Goal: Task Accomplishment & Management: Manage account settings

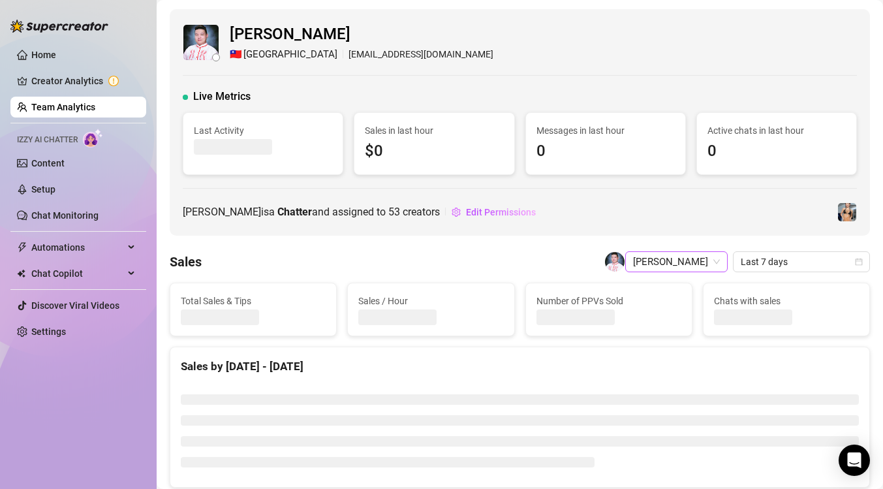
click at [697, 266] on span "[PERSON_NAME]" at bounding box center [676, 262] width 87 height 20
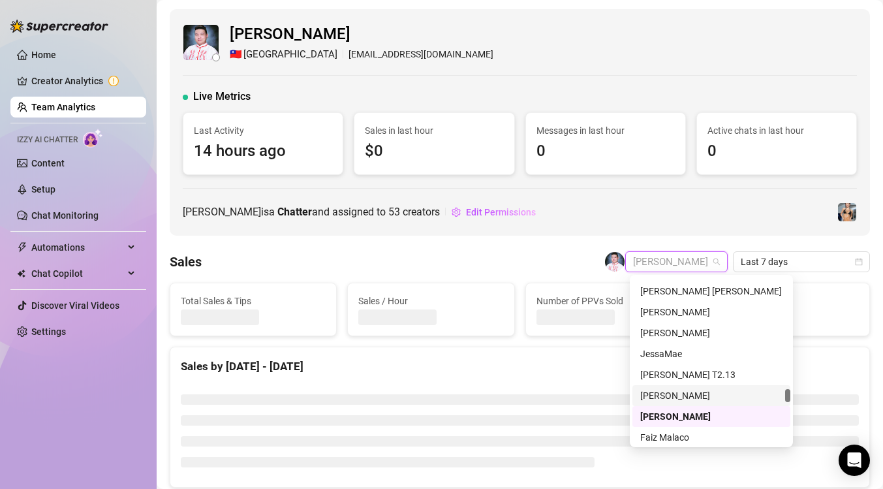
scroll to position [2212, 0]
click at [703, 396] on div "[PERSON_NAME]" at bounding box center [712, 395] width 142 height 14
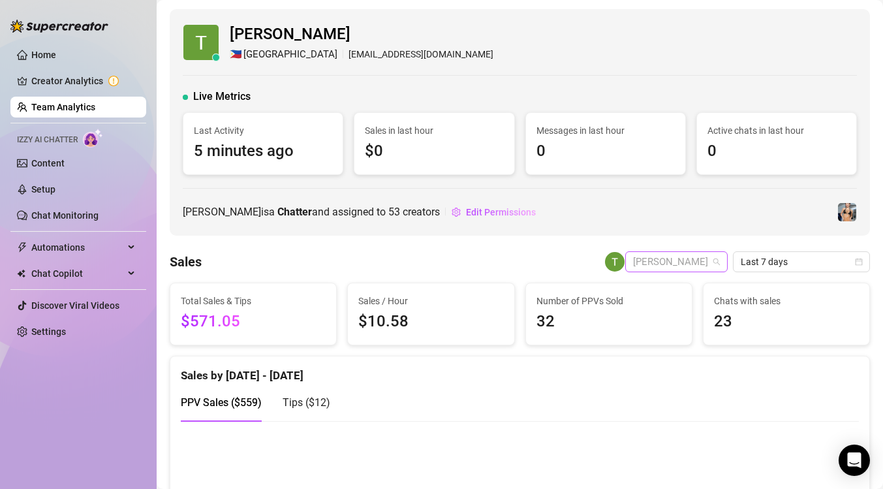
click at [707, 262] on span "[PERSON_NAME]" at bounding box center [676, 262] width 87 height 20
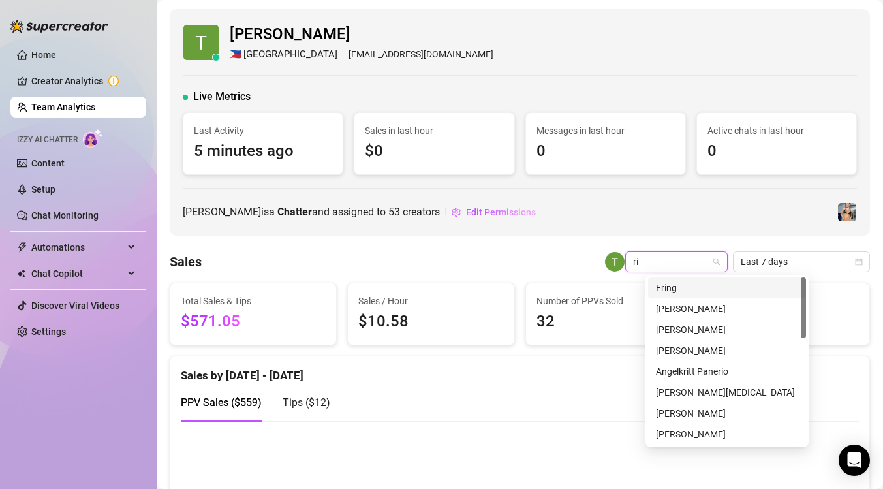
type input "r"
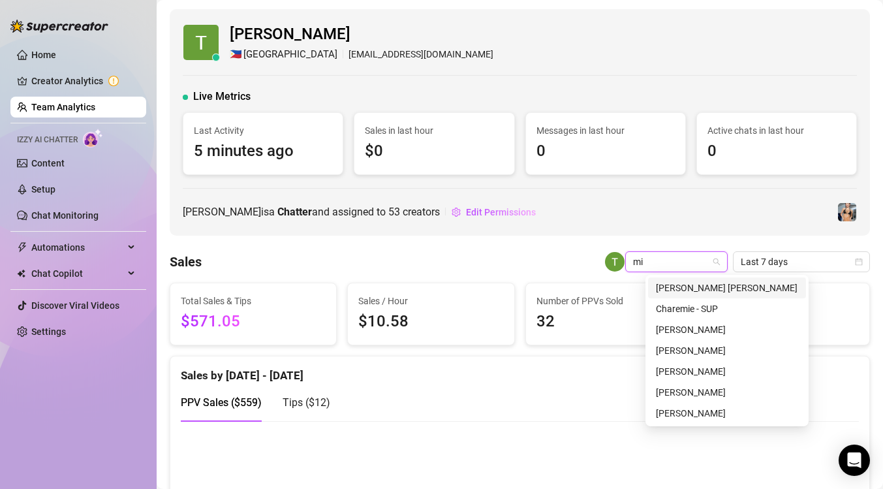
type input "mia"
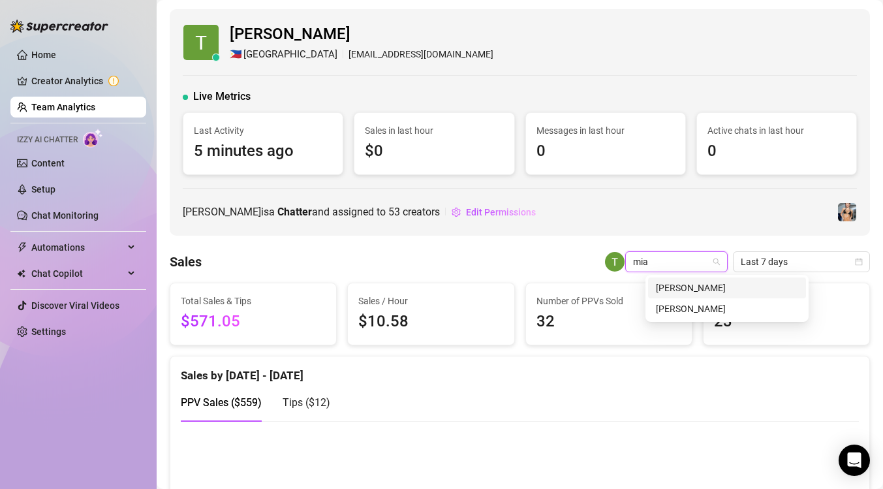
click at [720, 284] on div "[PERSON_NAME]" at bounding box center [727, 288] width 142 height 14
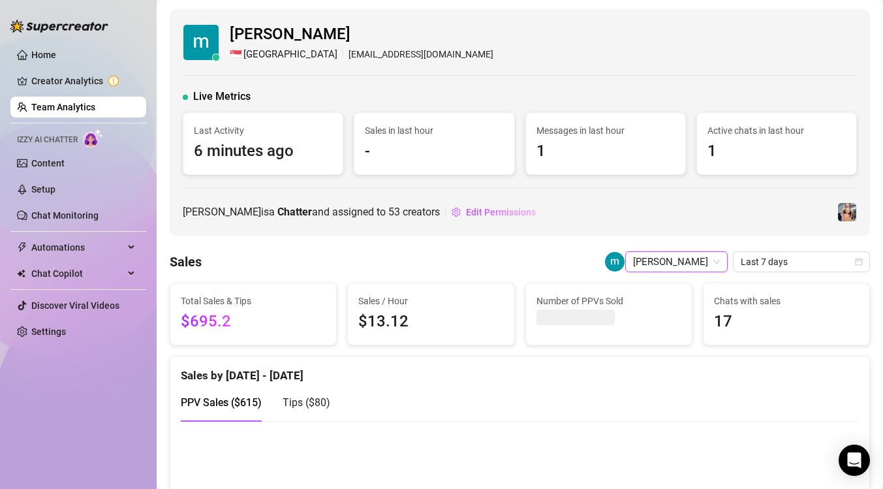
click at [95, 110] on link "Team Analytics" at bounding box center [63, 107] width 64 height 10
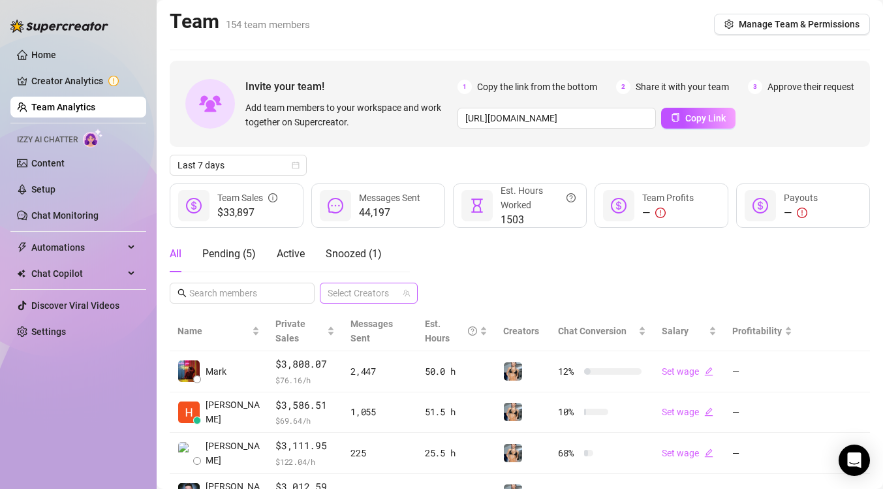
click at [367, 295] on div at bounding box center [362, 293] width 79 height 18
type input "vero"
click at [377, 322] on div "[PERSON_NAME]" at bounding box center [404, 321] width 88 height 16
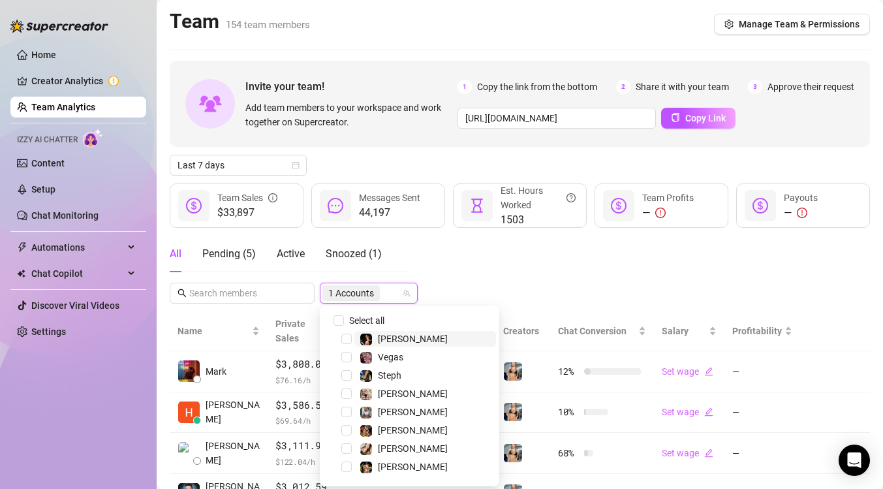
click at [529, 287] on div "All Pending ( 5 ) Active Snoozed ( 1 ) 1 Accounts" at bounding box center [520, 270] width 701 height 68
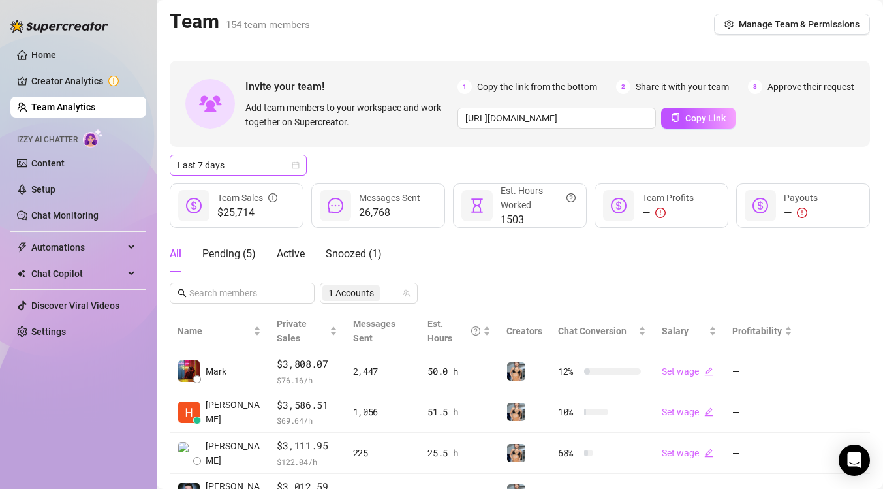
click at [298, 168] on icon "calendar" at bounding box center [296, 165] width 8 height 8
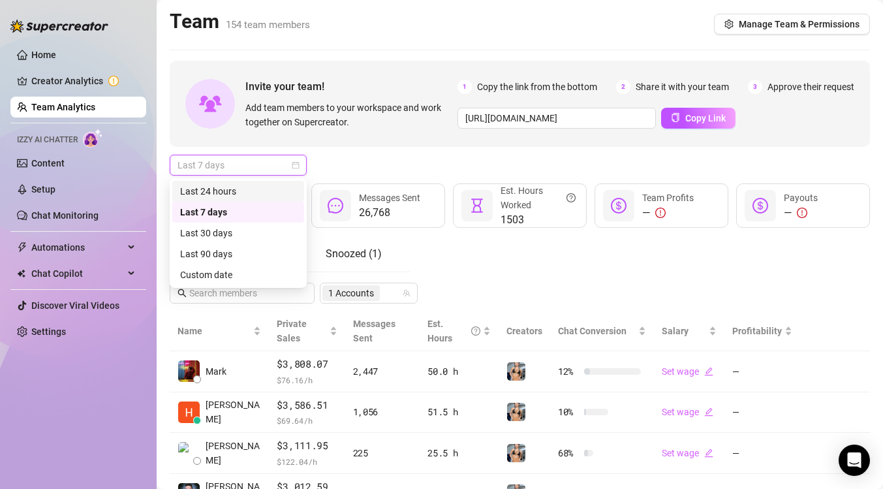
click at [281, 188] on div "Last 24 hours" at bounding box center [238, 191] width 116 height 14
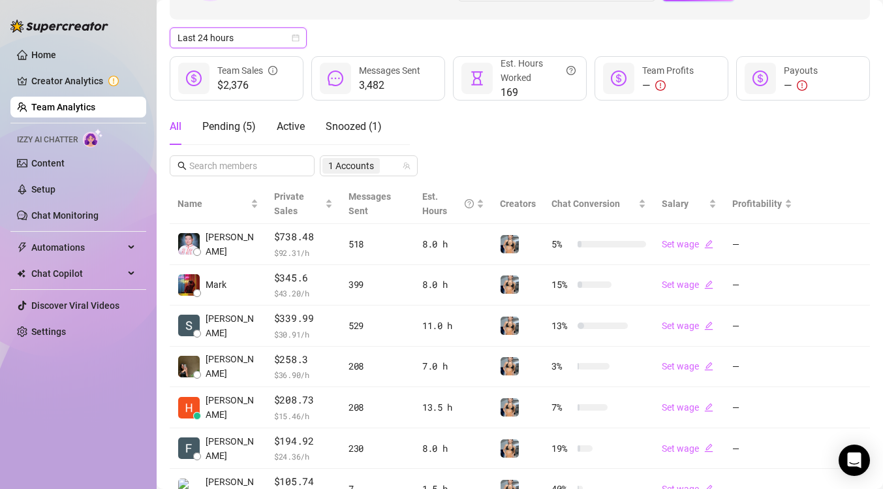
scroll to position [129, 0]
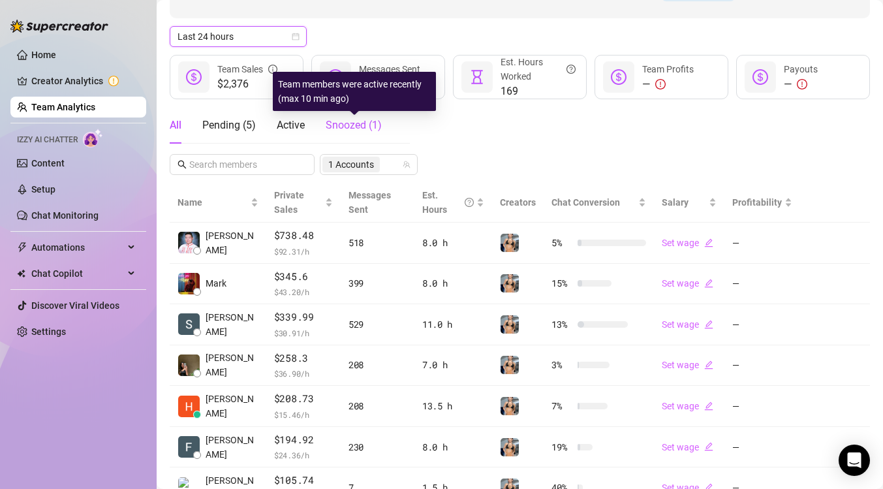
click at [360, 128] on span "Snoozed ( 1 )" at bounding box center [354, 125] width 56 height 12
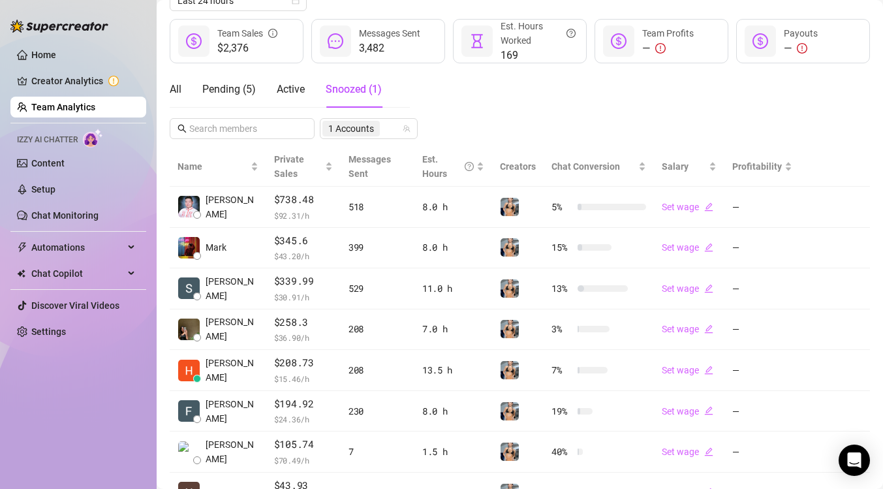
scroll to position [161, 0]
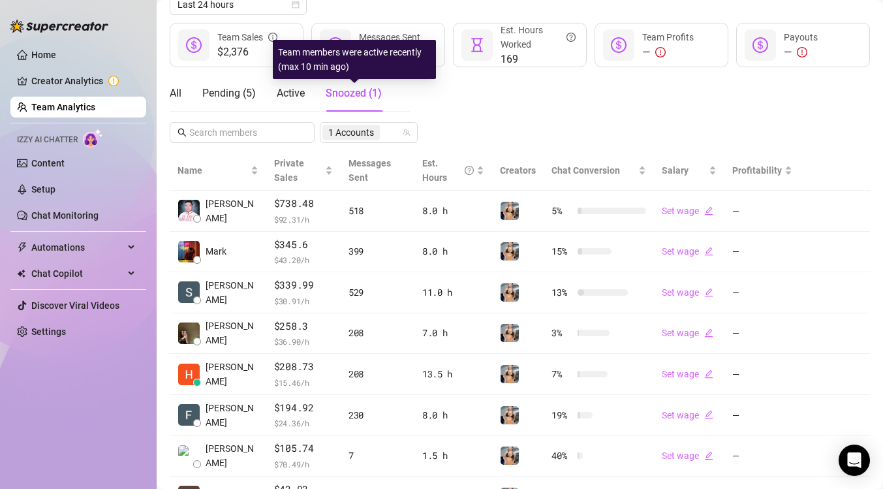
click at [360, 99] on span "Snoozed ( 1 )" at bounding box center [354, 93] width 56 height 12
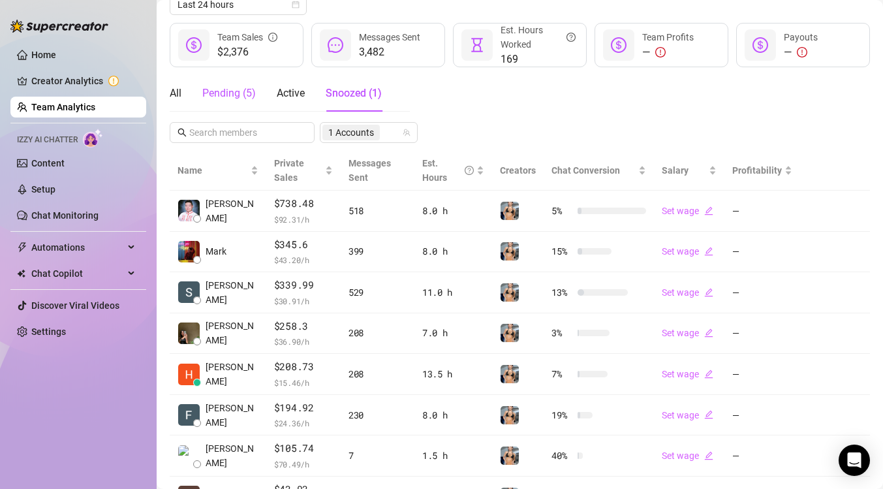
click at [236, 94] on div "Pending ( 5 )" at bounding box center [229, 94] width 54 height 16
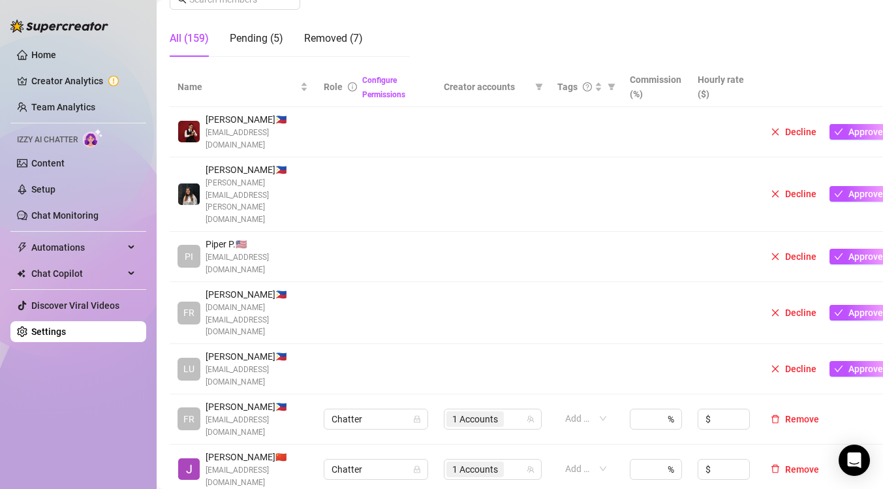
scroll to position [227, 0]
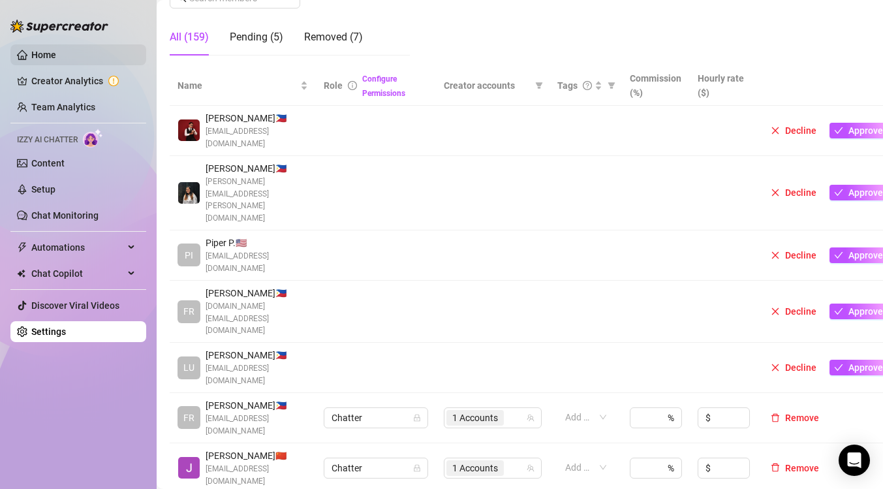
click at [56, 54] on link "Home" at bounding box center [43, 55] width 25 height 10
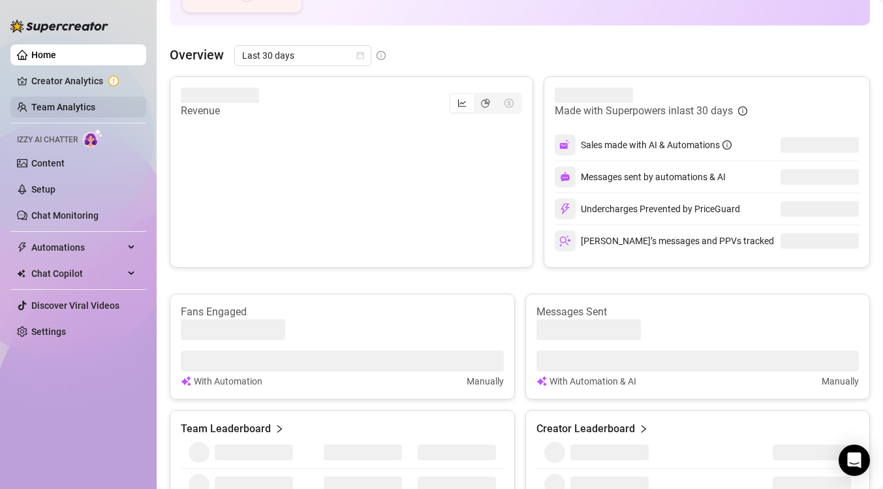
click at [95, 102] on link "Team Analytics" at bounding box center [63, 107] width 64 height 10
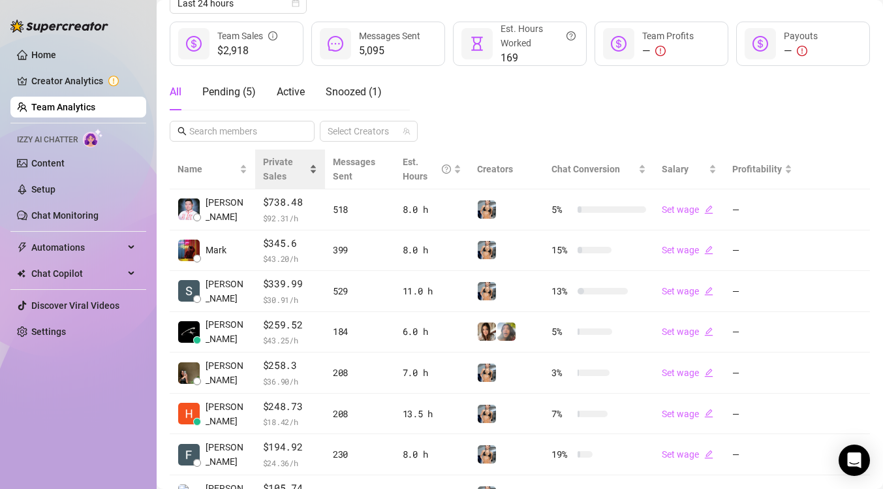
scroll to position [184, 0]
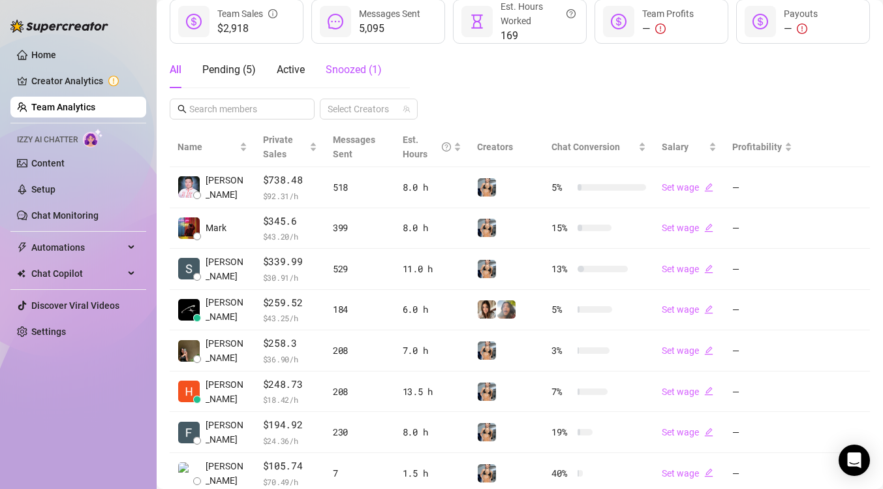
click at [362, 69] on span "Snoozed ( 1 )" at bounding box center [354, 69] width 56 height 12
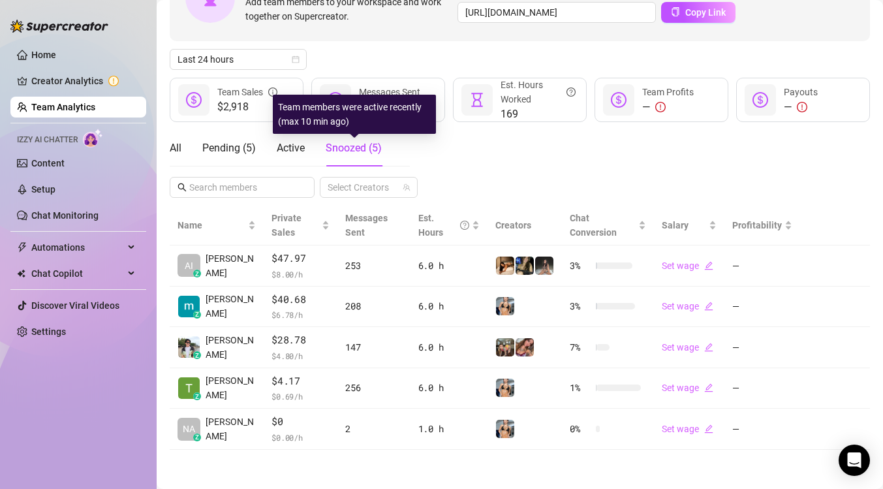
scroll to position [106, 0]
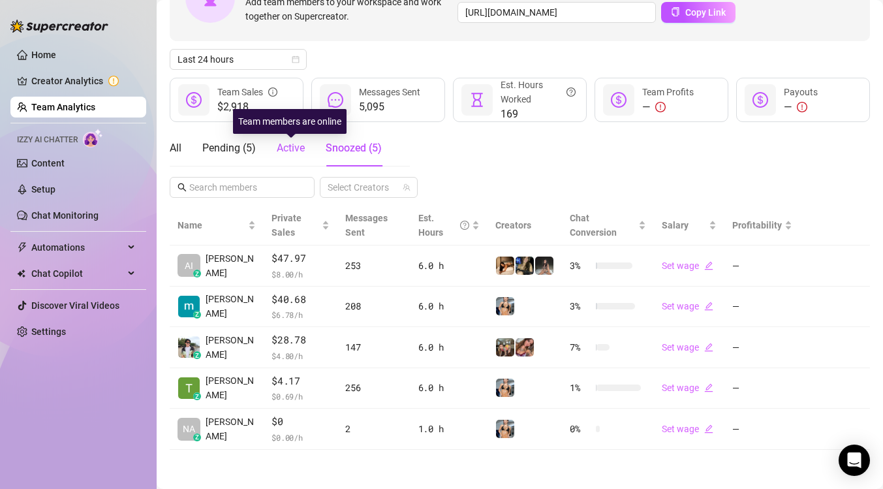
click at [282, 149] on span "Active" at bounding box center [291, 148] width 28 height 12
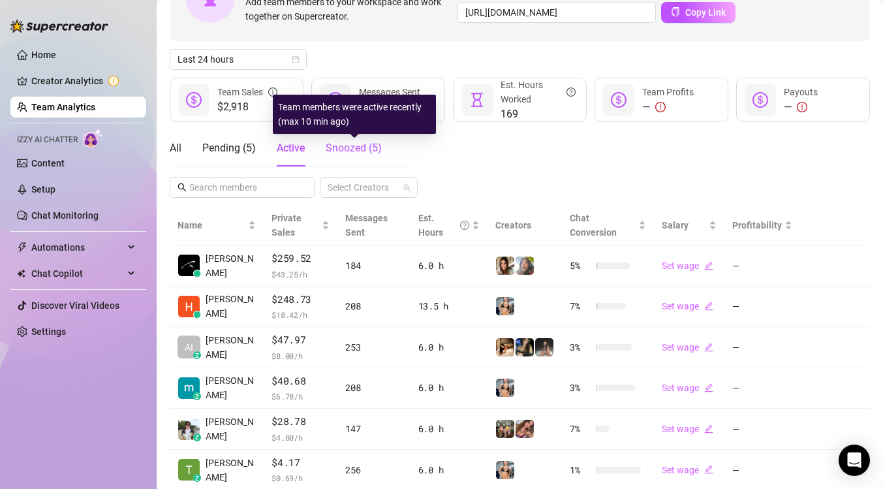
click at [357, 154] on span "Snoozed ( 5 )" at bounding box center [354, 148] width 56 height 12
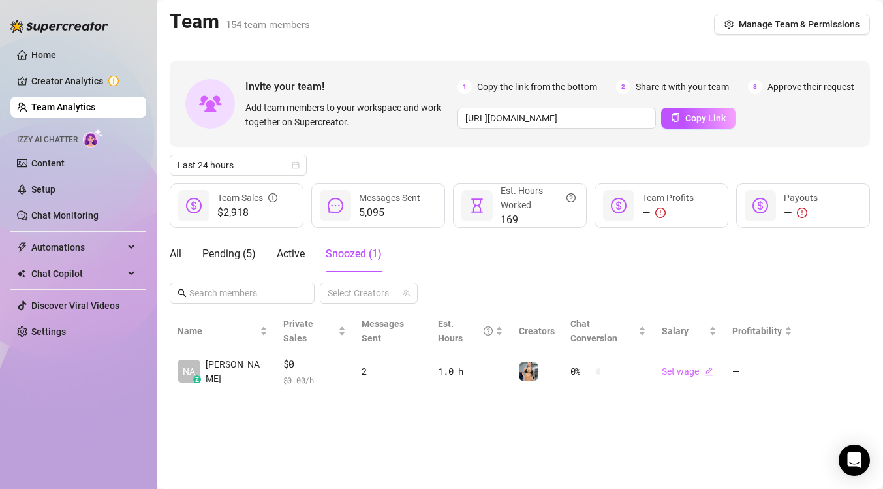
scroll to position [0, 0]
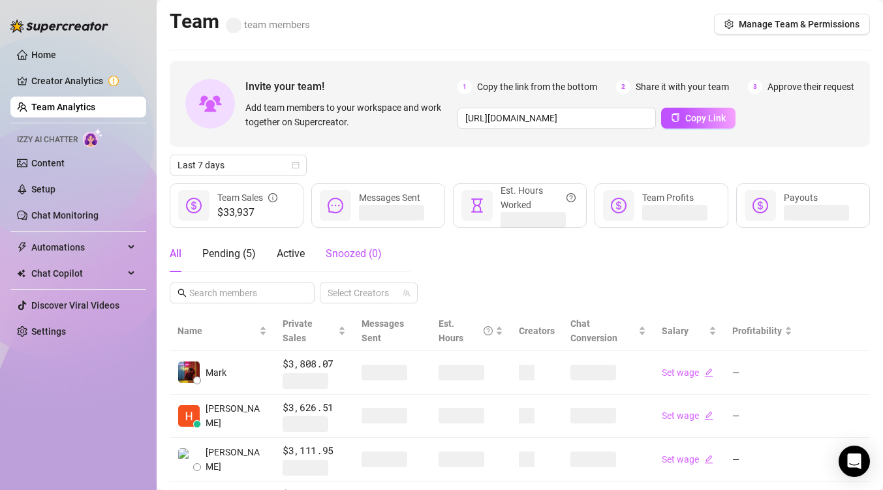
click at [357, 254] on span "Snoozed ( 0 )" at bounding box center [354, 253] width 56 height 12
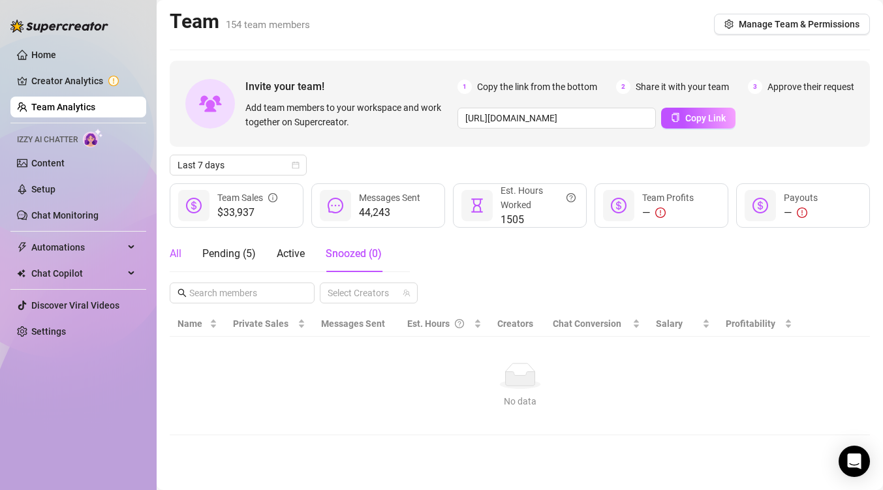
click at [178, 261] on div "All" at bounding box center [176, 254] width 12 height 16
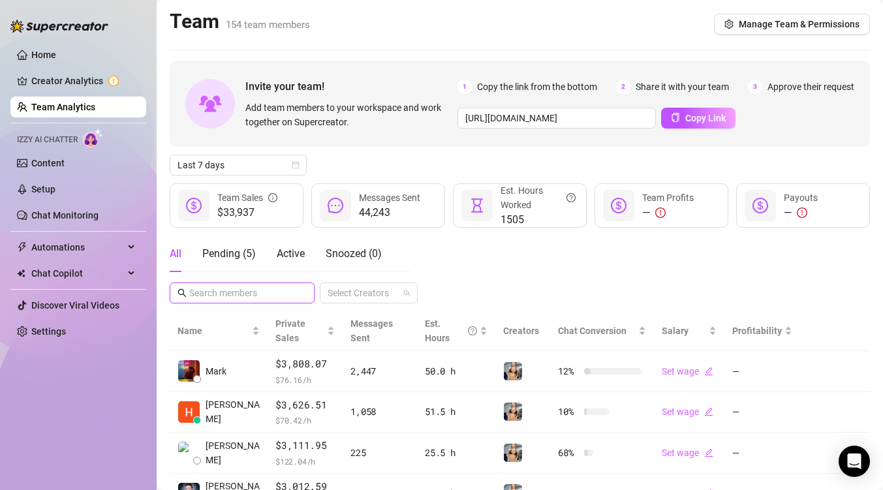
click at [273, 287] on input "text" at bounding box center [242, 293] width 107 height 14
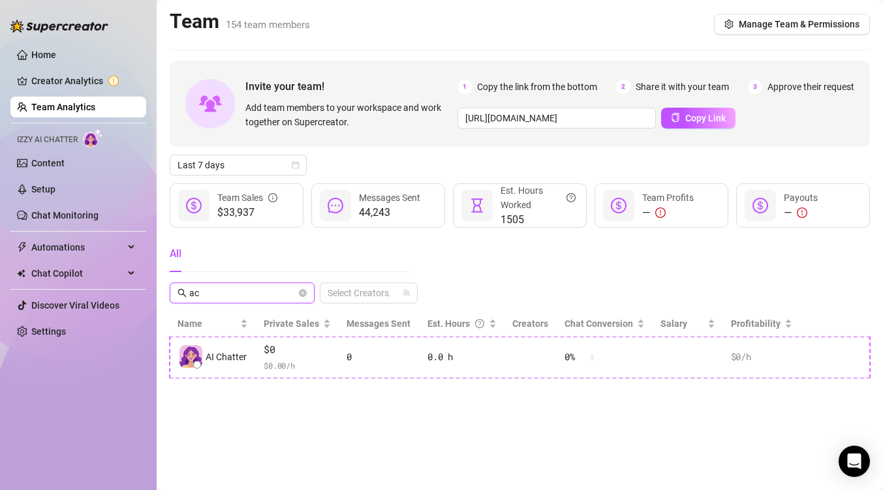
type input "a"
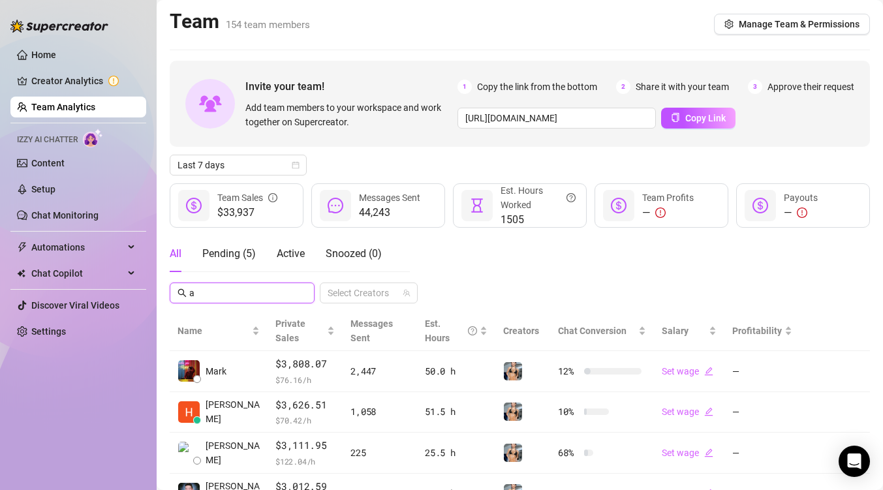
type input "ai"
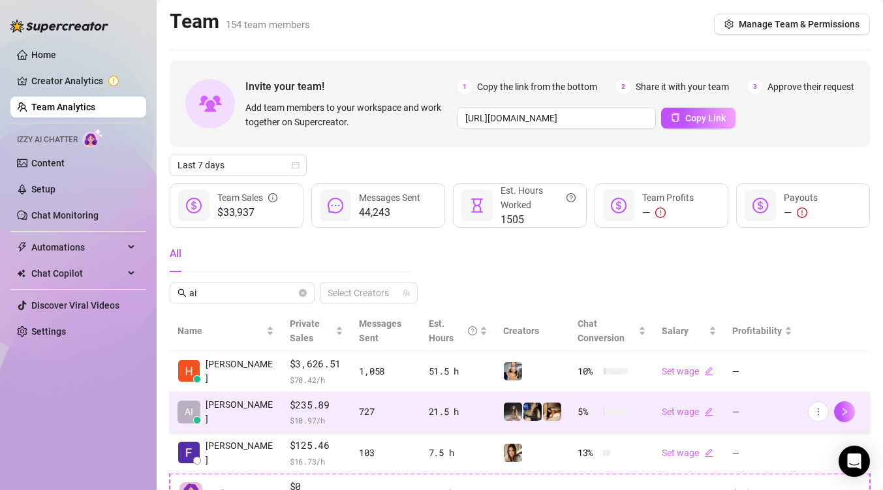
click at [279, 409] on td "AI Aicel M." at bounding box center [226, 412] width 112 height 41
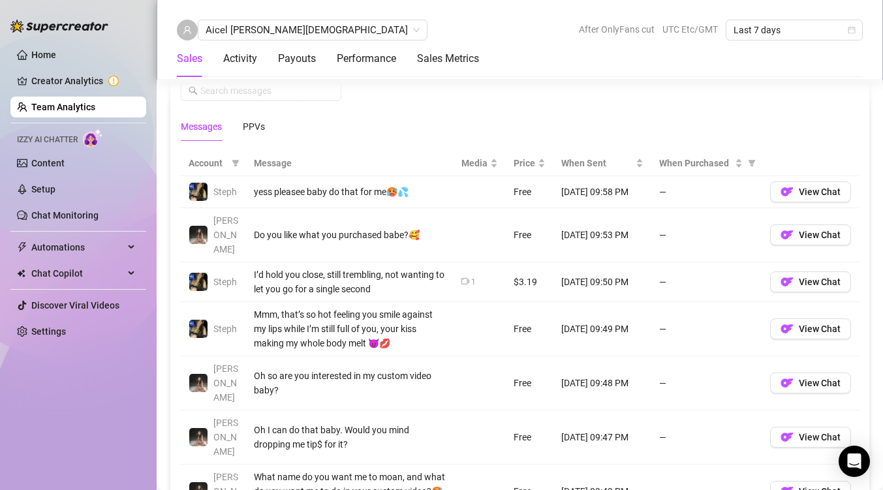
scroll to position [846, 0]
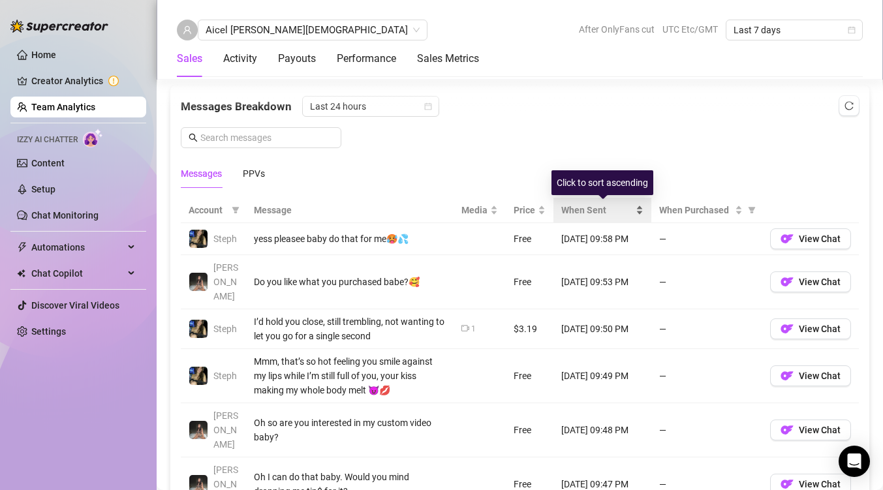
click at [605, 209] on span "When Sent" at bounding box center [598, 210] width 72 height 14
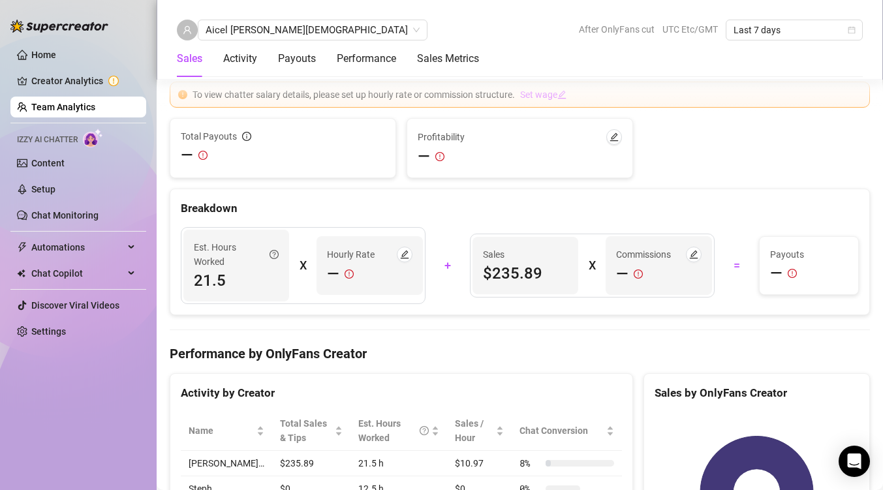
scroll to position [2027, 0]
